Goal: Information Seeking & Learning: Learn about a topic

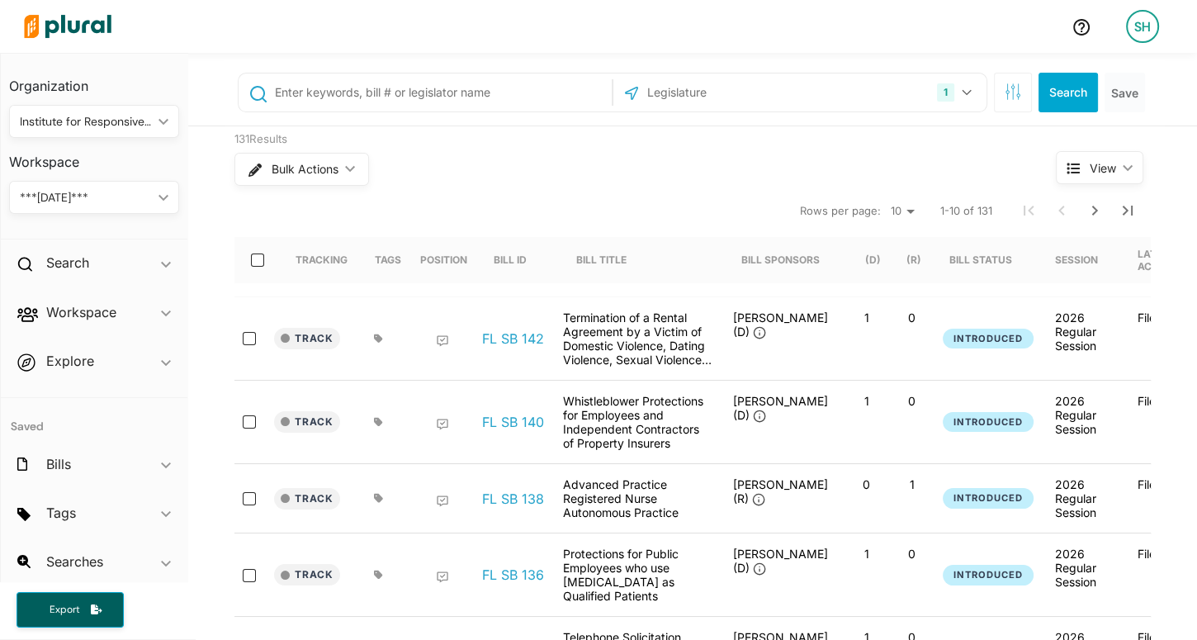
click at [409, 87] on input "text" at bounding box center [440, 92] width 334 height 31
type input "sb 1494"
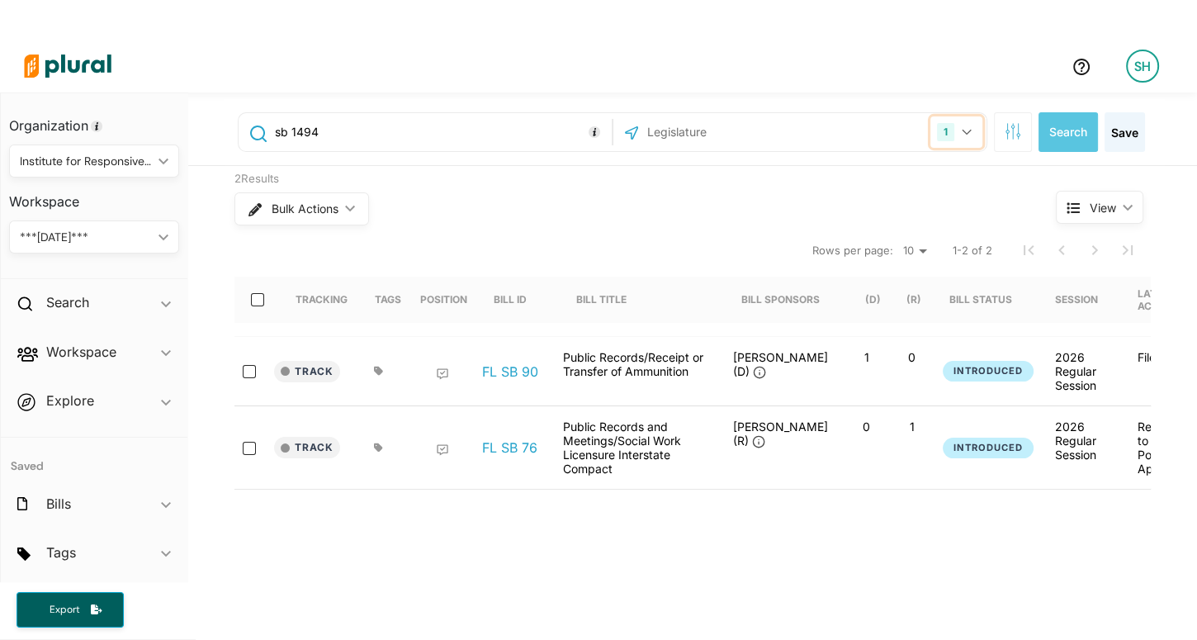
click at [966, 135] on button "1" at bounding box center [956, 131] width 52 height 31
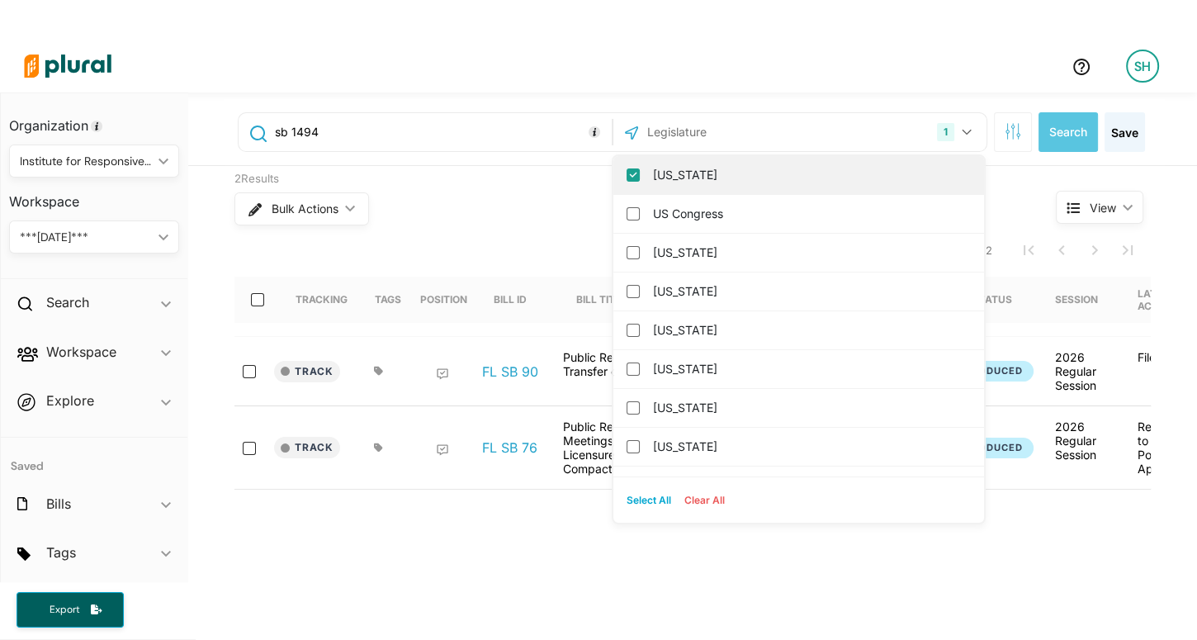
click at [670, 173] on label "[US_STATE]" at bounding box center [810, 175] width 314 height 25
click at [640, 173] on input "[US_STATE]" at bounding box center [633, 174] width 13 height 13
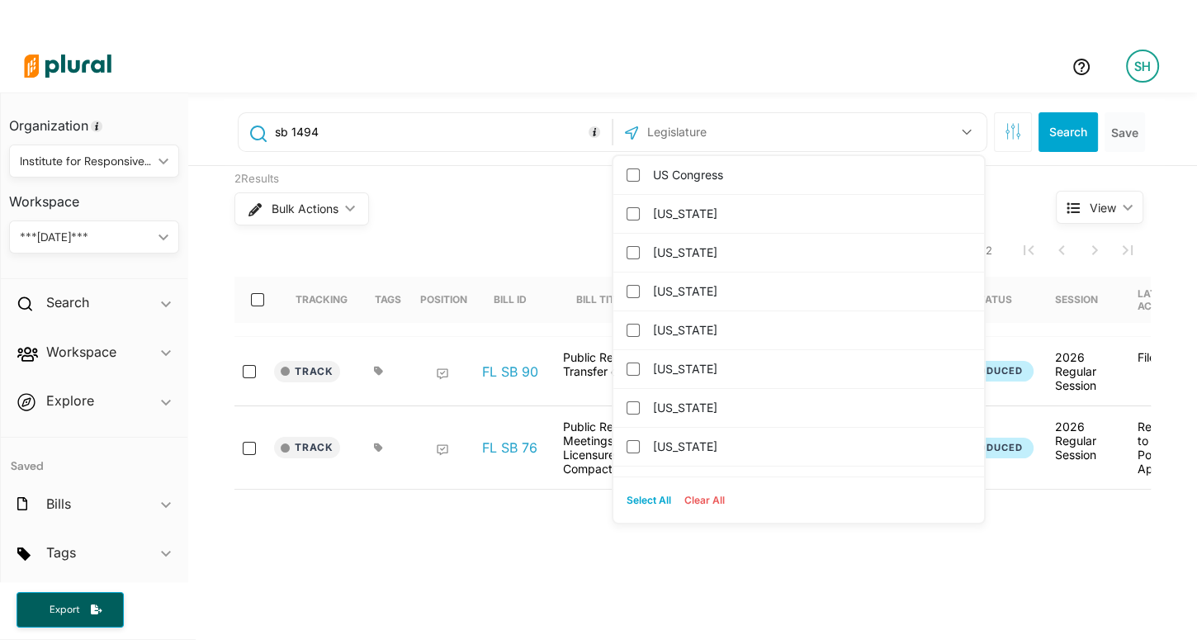
click at [679, 135] on input "text" at bounding box center [734, 131] width 177 height 31
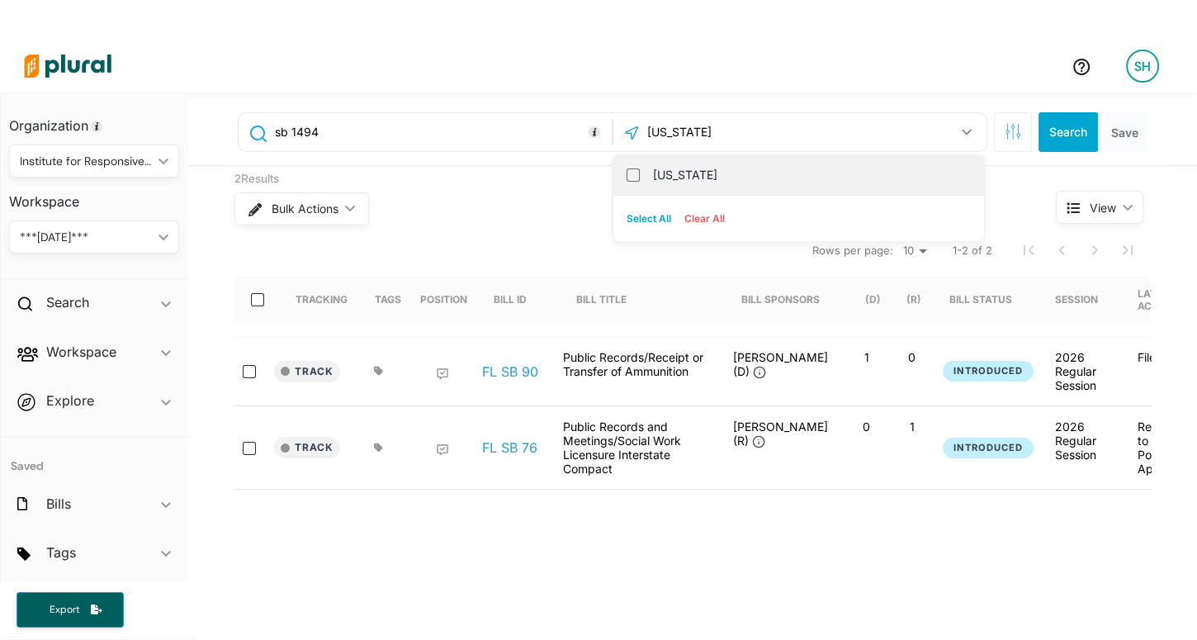
type input "[US_STATE]"
click at [669, 177] on label "[US_STATE]" at bounding box center [810, 175] width 314 height 25
click at [640, 177] on input "[US_STATE]" at bounding box center [633, 174] width 13 height 13
checkbox input "true"
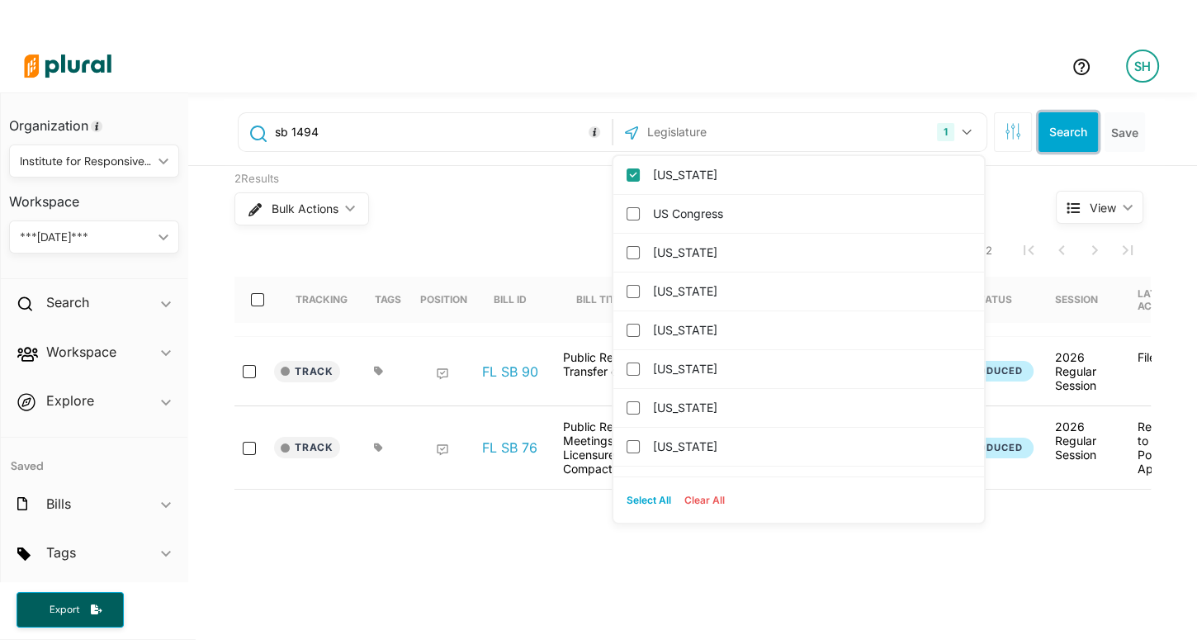
click at [1072, 140] on button "Search" at bounding box center [1067, 132] width 59 height 40
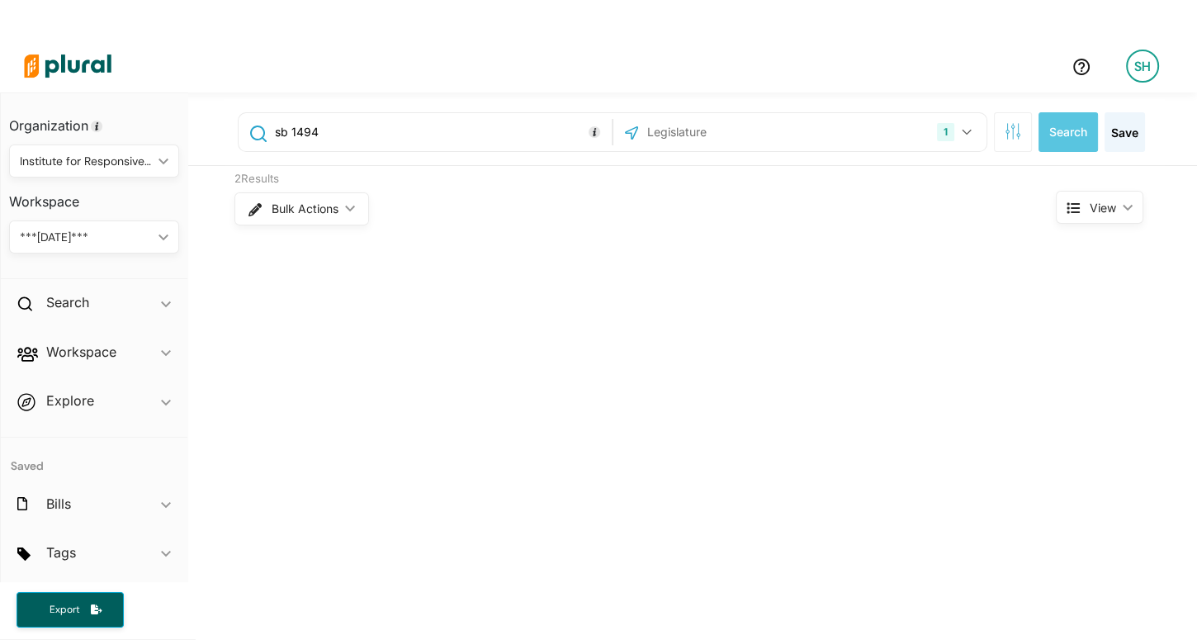
scroll to position [39, 0]
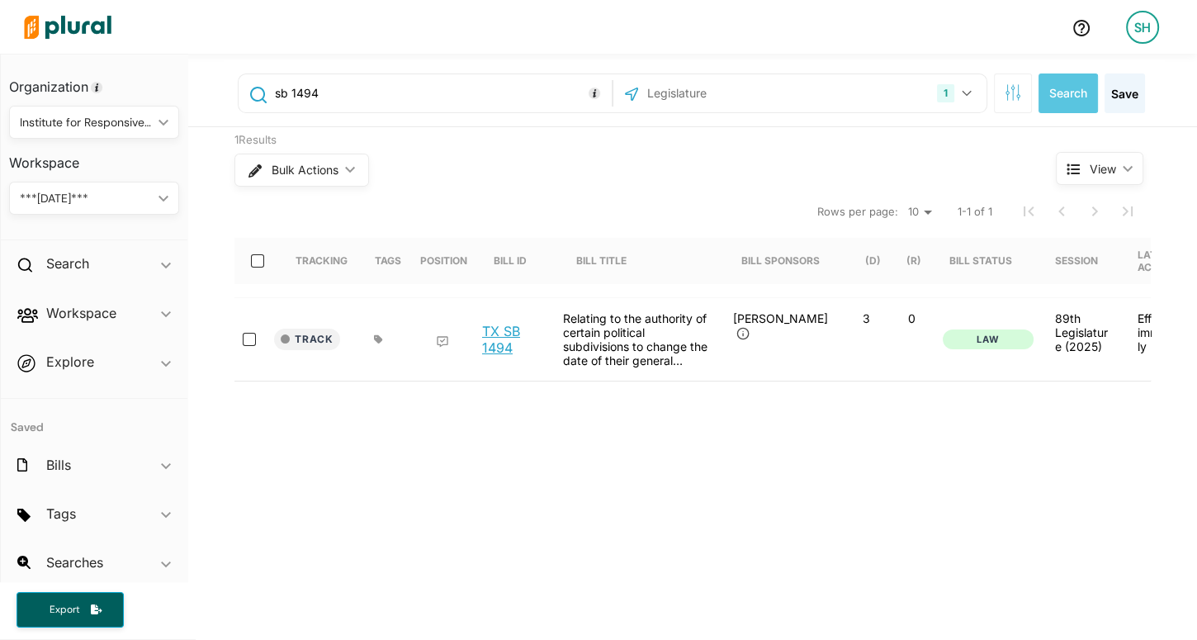
click at [498, 345] on link "TX SB 1494" at bounding box center [513, 339] width 63 height 33
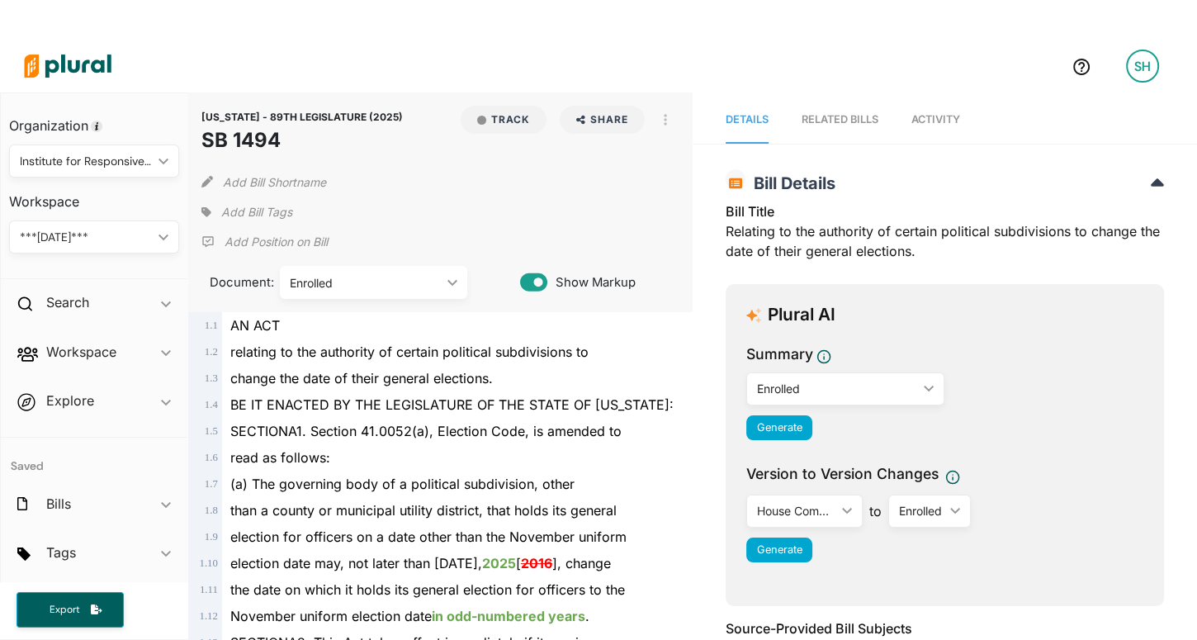
click at [933, 120] on span "Activity" at bounding box center [935, 119] width 49 height 12
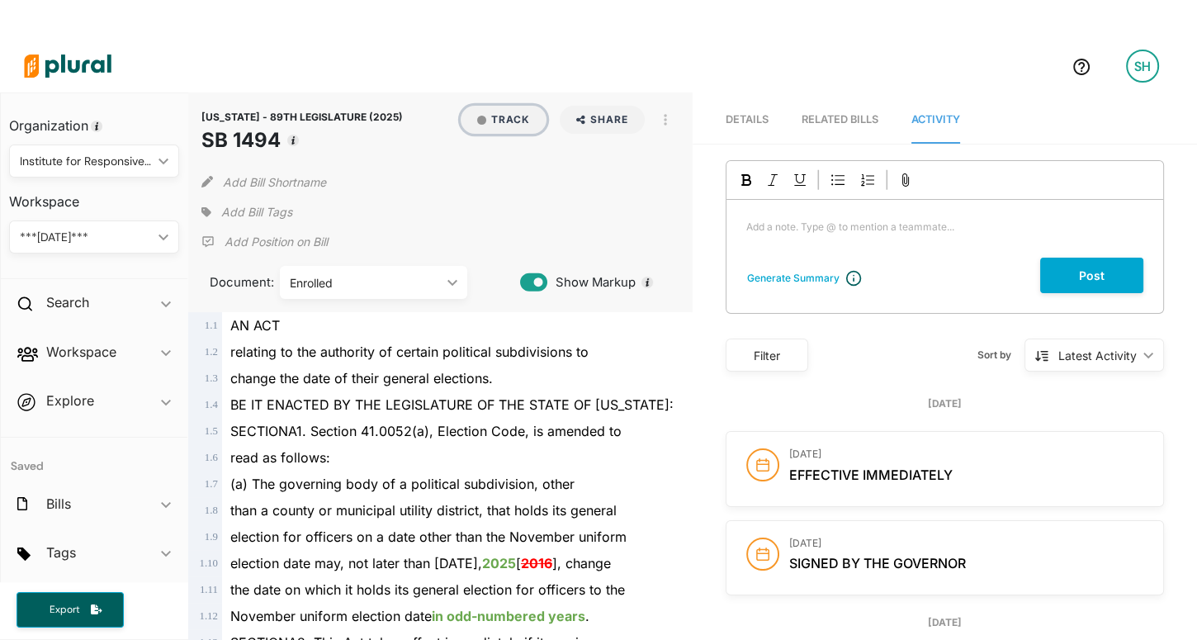
click at [480, 125] on button "Track" at bounding box center [504, 120] width 86 height 28
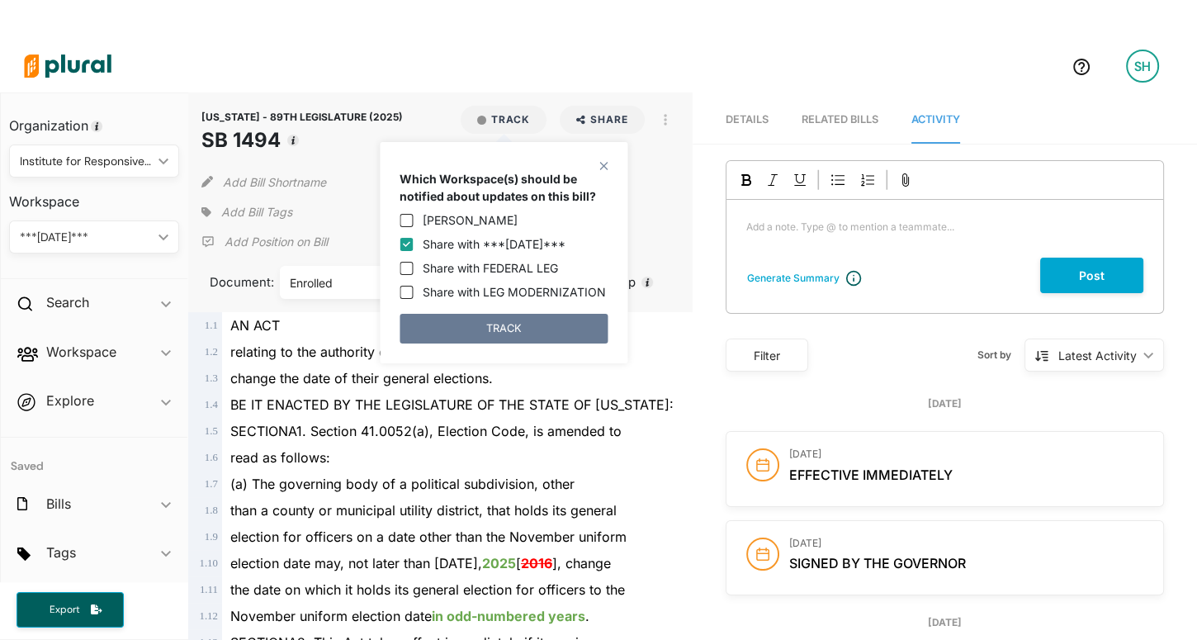
click at [507, 329] on button "TRACK" at bounding box center [504, 329] width 208 height 30
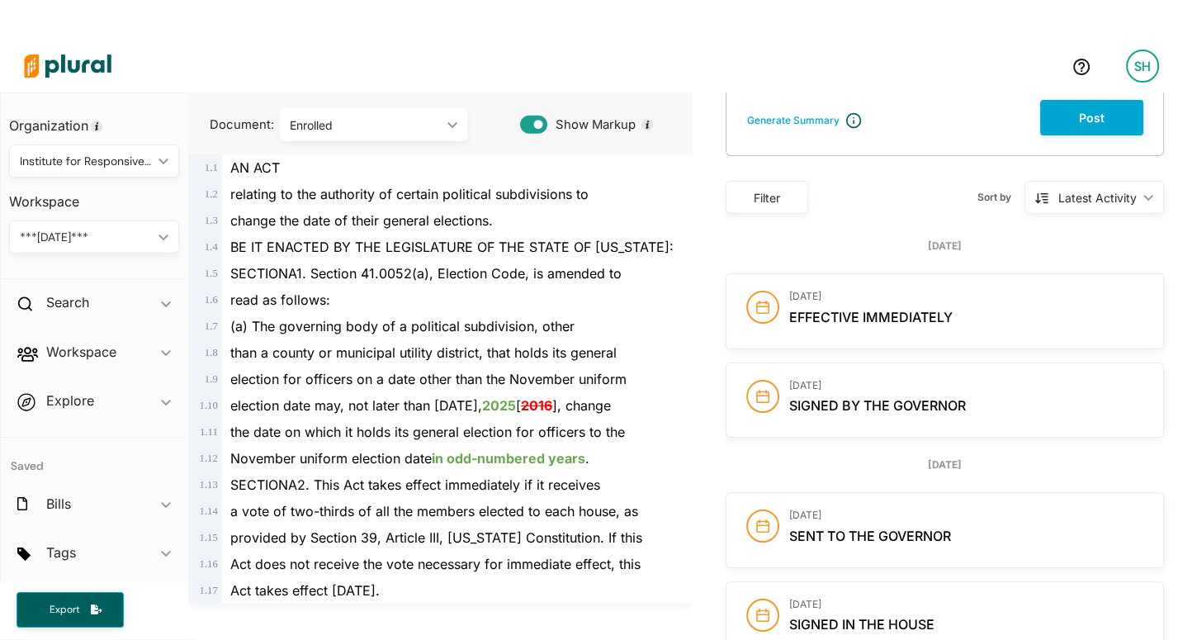
scroll to position [156, 0]
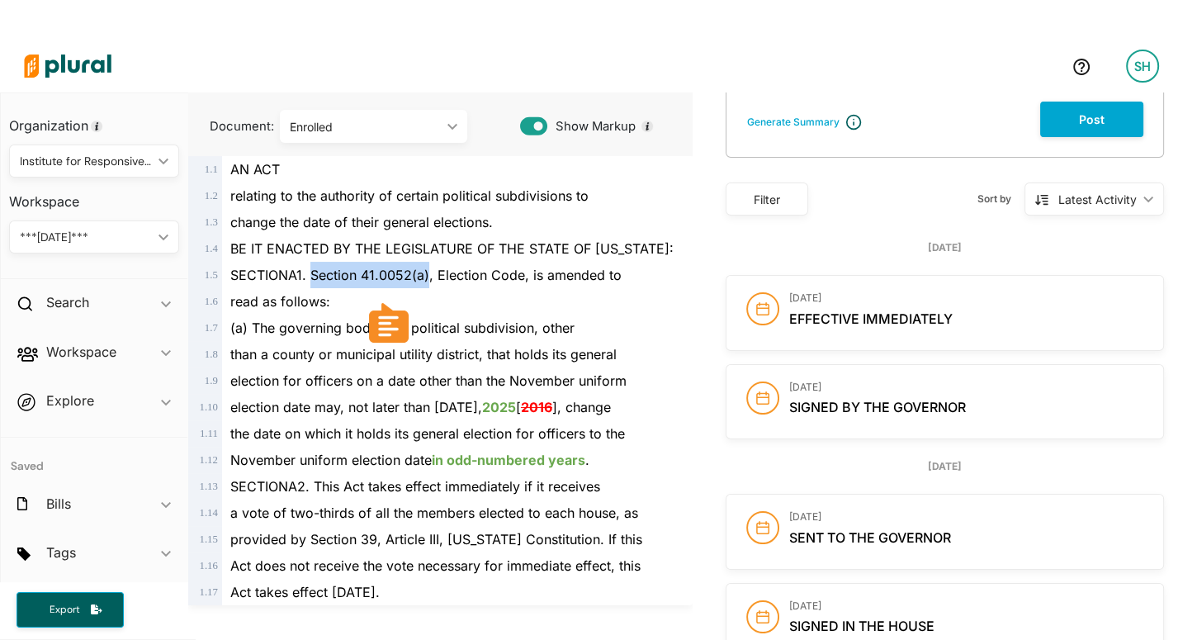
drag, startPoint x: 311, startPoint y: 272, endPoint x: 428, endPoint y: 273, distance: 116.4
click at [428, 273] on span "SECTIONA1. Section 41.0052(a), Election Code, is amended to" at bounding box center [425, 275] width 391 height 17
click at [349, 410] on span "election date may, not later than [DATE] [ 2016 ], change" at bounding box center [420, 407] width 381 height 17
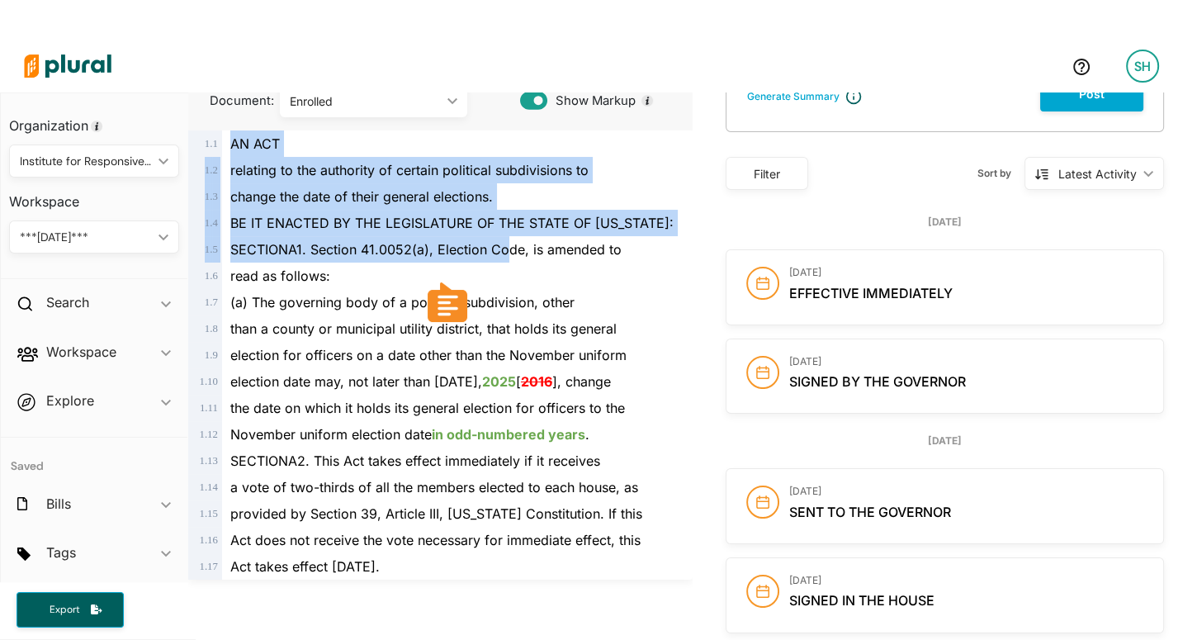
scroll to position [219, 0]
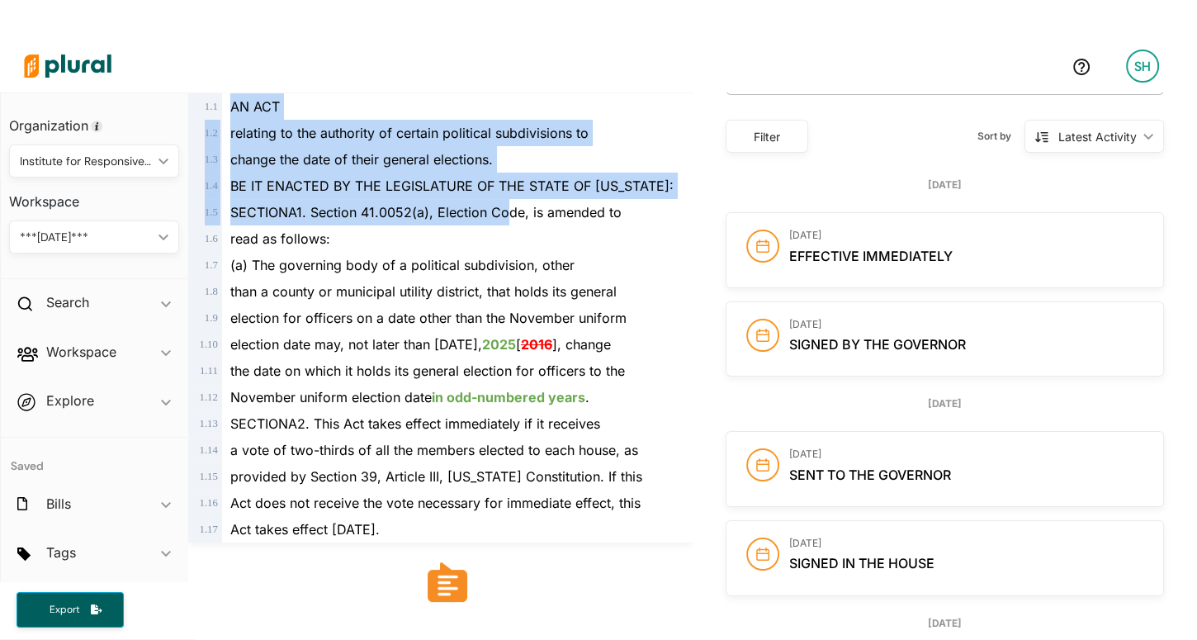
drag, startPoint x: 234, startPoint y: 325, endPoint x: 611, endPoint y: 534, distance: 431.2
click at [611, 534] on div "1 . 1 AN ACT 1 . 2 relating to the authority of certain political subdivisions …" at bounding box center [440, 317] width 491 height 449
copy div "AN ACT 1 . 2 relating to the authority of certain political subdivisions to 1 .…"
click at [361, 303] on div "than a county or municipal utility district, that holds its general" at bounding box center [448, 291] width 452 height 26
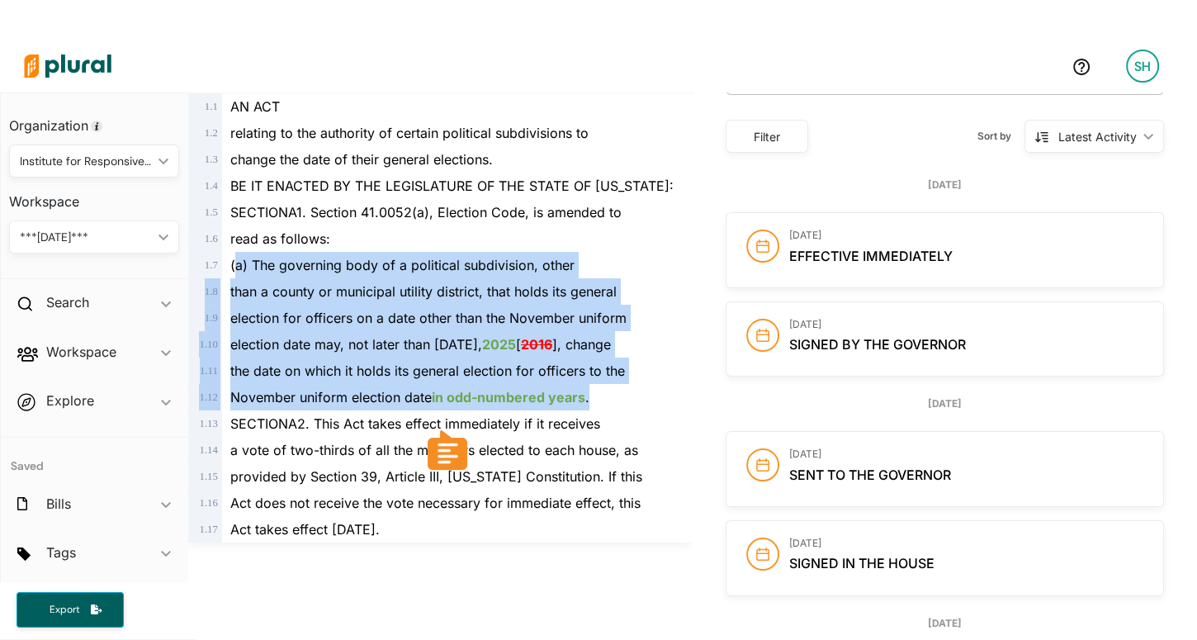
drag, startPoint x: 233, startPoint y: 265, endPoint x: 617, endPoint y: 400, distance: 407.0
click at [617, 400] on div "1 . 1 AN ACT 1 . 2 relating to the authority of certain political subdivisions …" at bounding box center [440, 317] width 491 height 449
copy div "a) The governing body of a political subdivision, other 1 . 8 than a county or …"
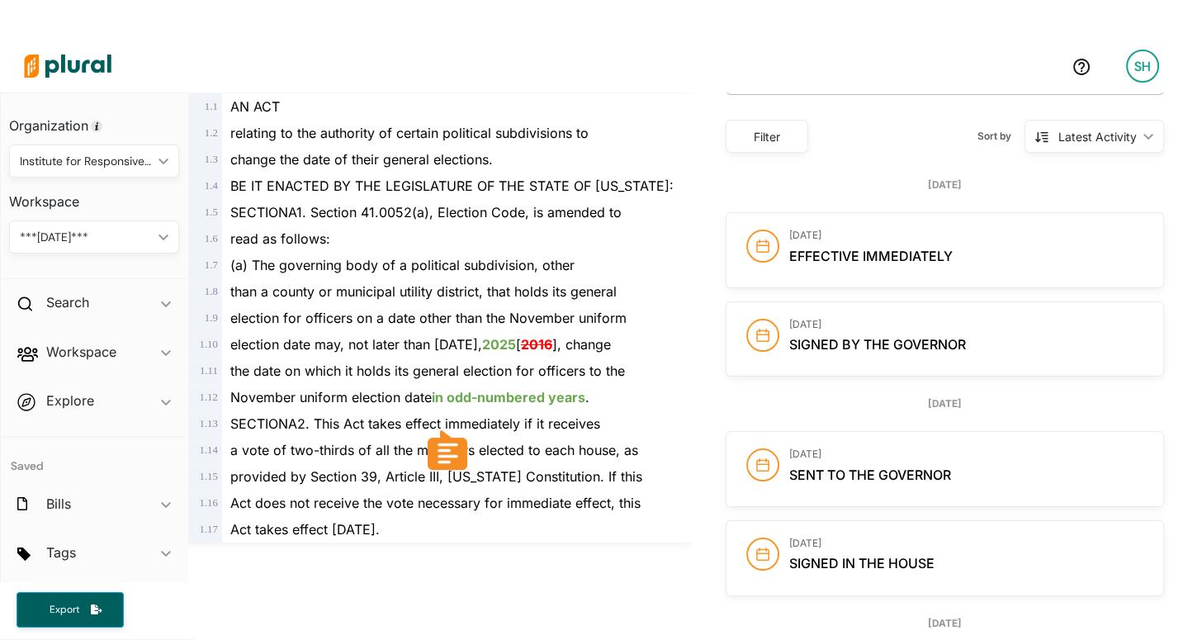
click at [528, 462] on div "a vote of two-thirds of all the members elected to each house, as" at bounding box center [448, 450] width 452 height 26
